Goal: Task Accomplishment & Management: Manage account settings

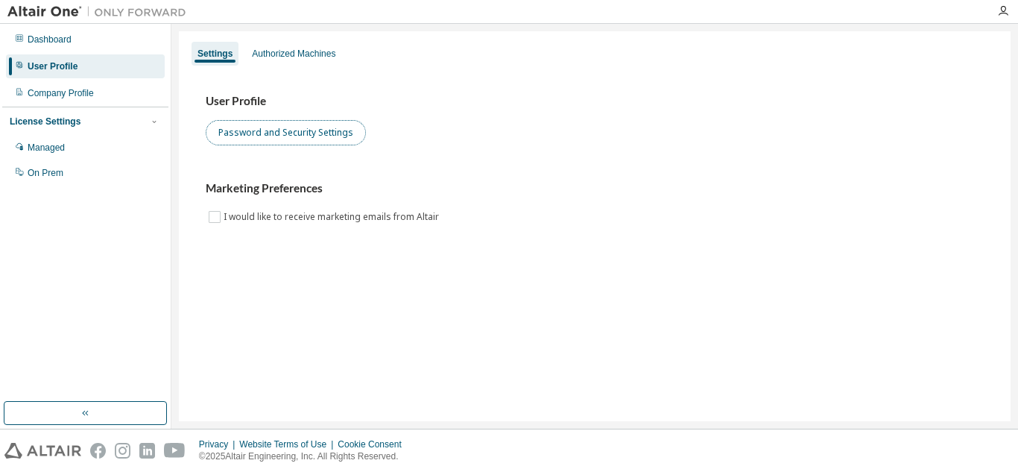
click at [329, 129] on button "Password and Security Settings" at bounding box center [286, 132] width 160 height 25
